Goal: Find specific page/section: Find specific page/section

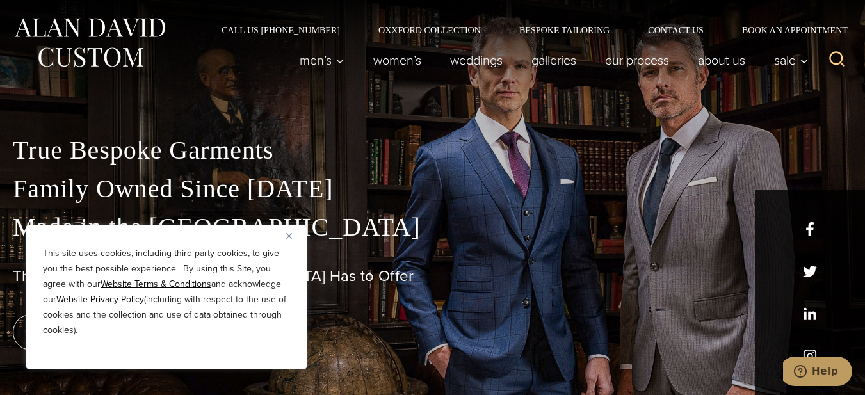
click at [290, 237] on img "Close" at bounding box center [289, 236] width 6 height 6
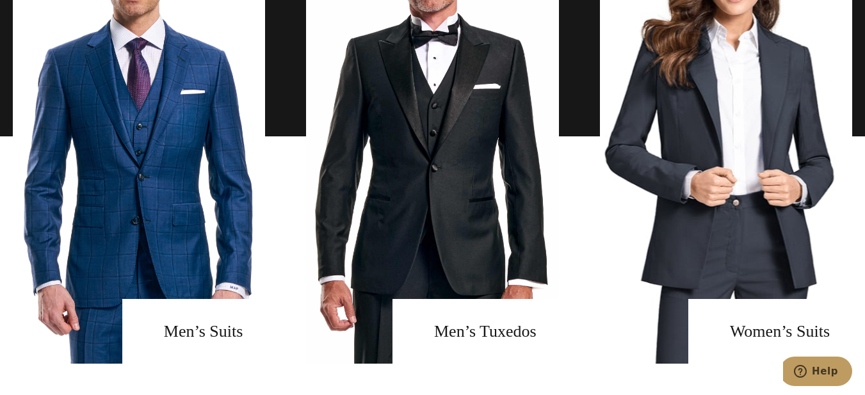
scroll to position [897, 0]
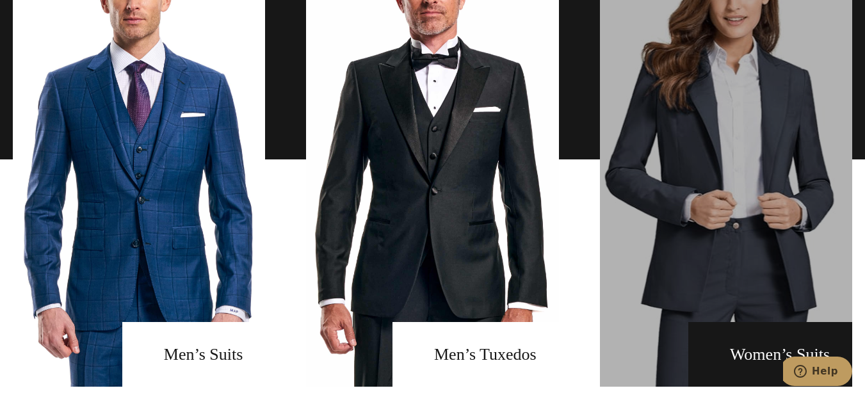
click at [726, 352] on link "Women's Suits" at bounding box center [726, 159] width 252 height 455
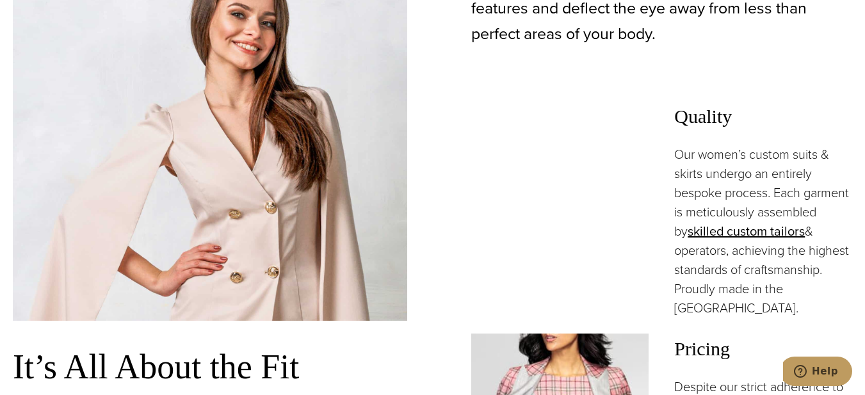
scroll to position [769, 0]
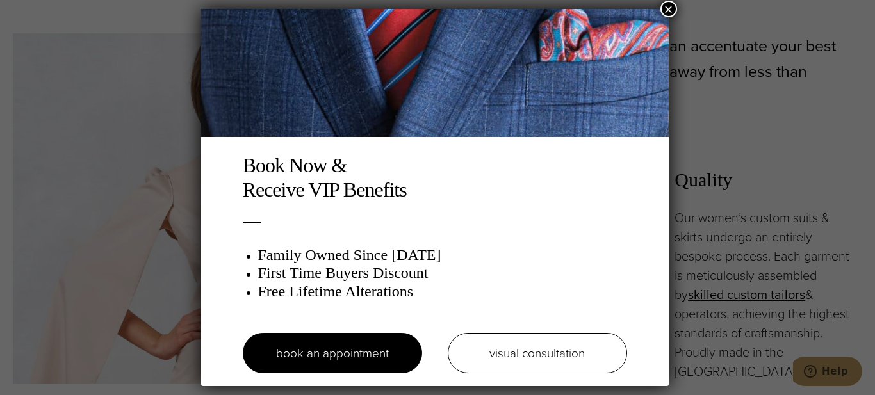
click at [668, 8] on button "×" at bounding box center [668, 9] width 17 height 17
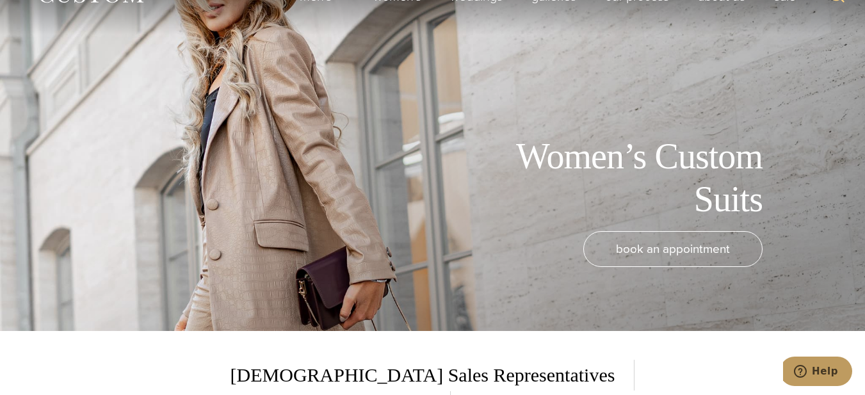
scroll to position [0, 0]
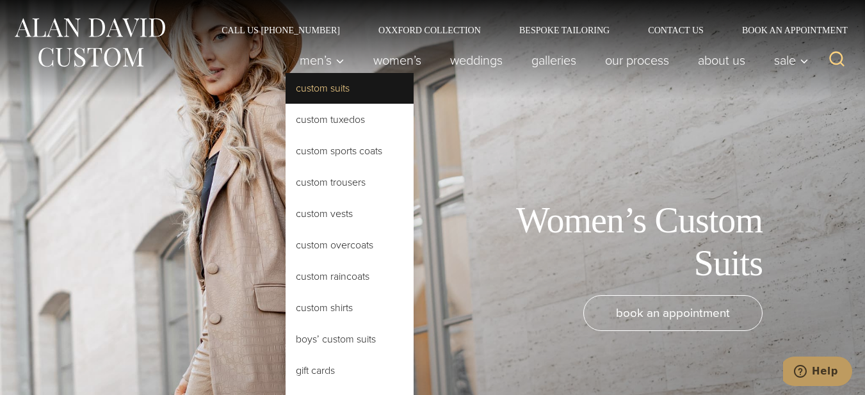
click at [333, 81] on link "Custom Suits" at bounding box center [350, 88] width 128 height 31
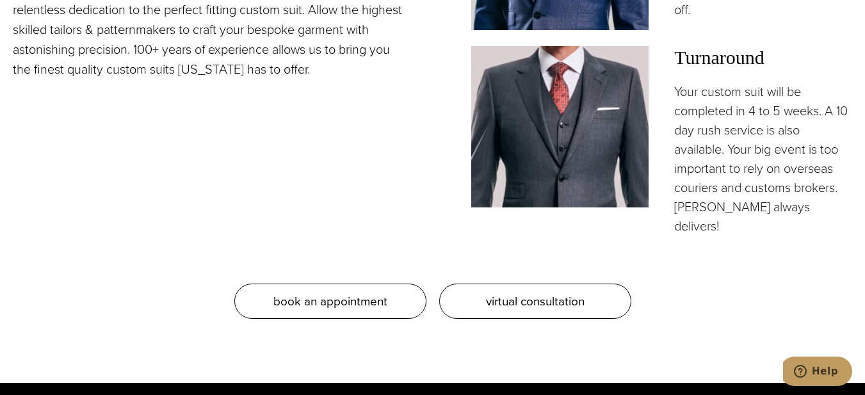
scroll to position [1153, 0]
